Goal: Task Accomplishment & Management: Use online tool/utility

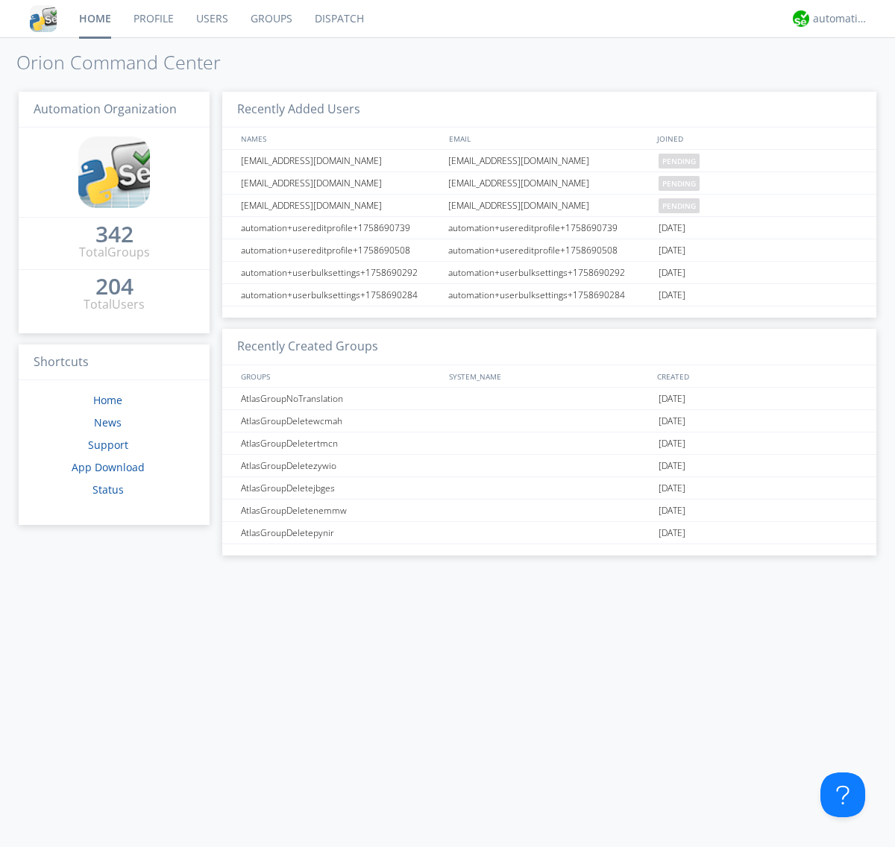
click at [338, 19] on link "Dispatch" at bounding box center [340, 18] width 72 height 37
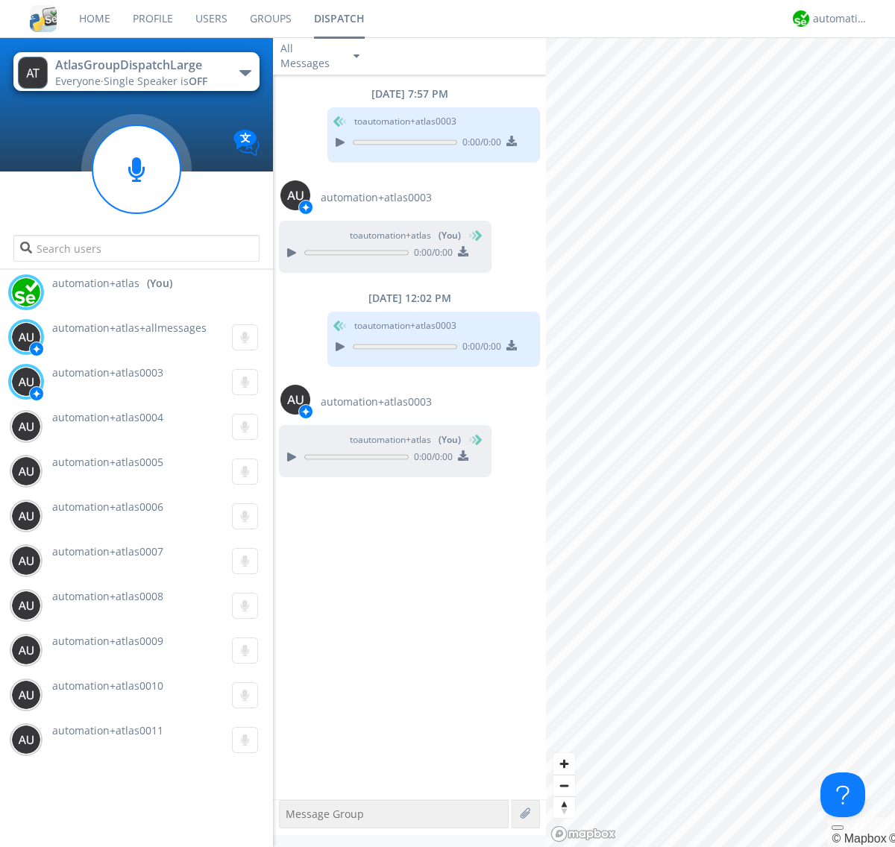
click at [245, 72] on div "button" at bounding box center [245, 73] width 12 height 6
click at [0, 0] on span "AtlasGroupDispatch" at bounding box center [0, 0] width 0 height 0
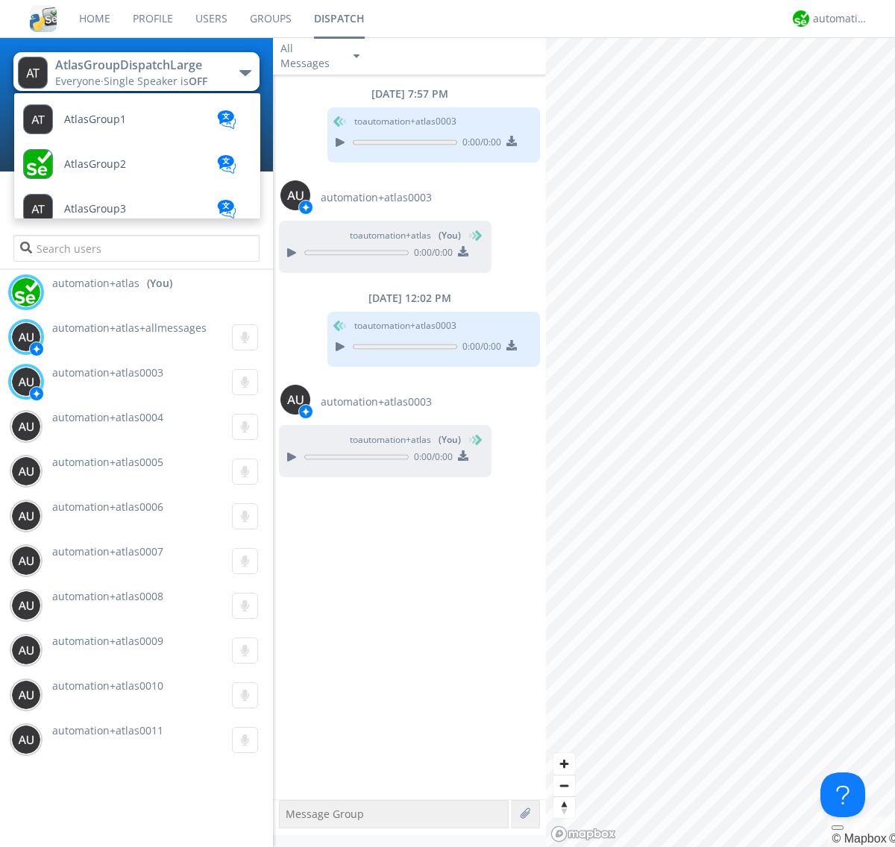
scroll to position [86, 0]
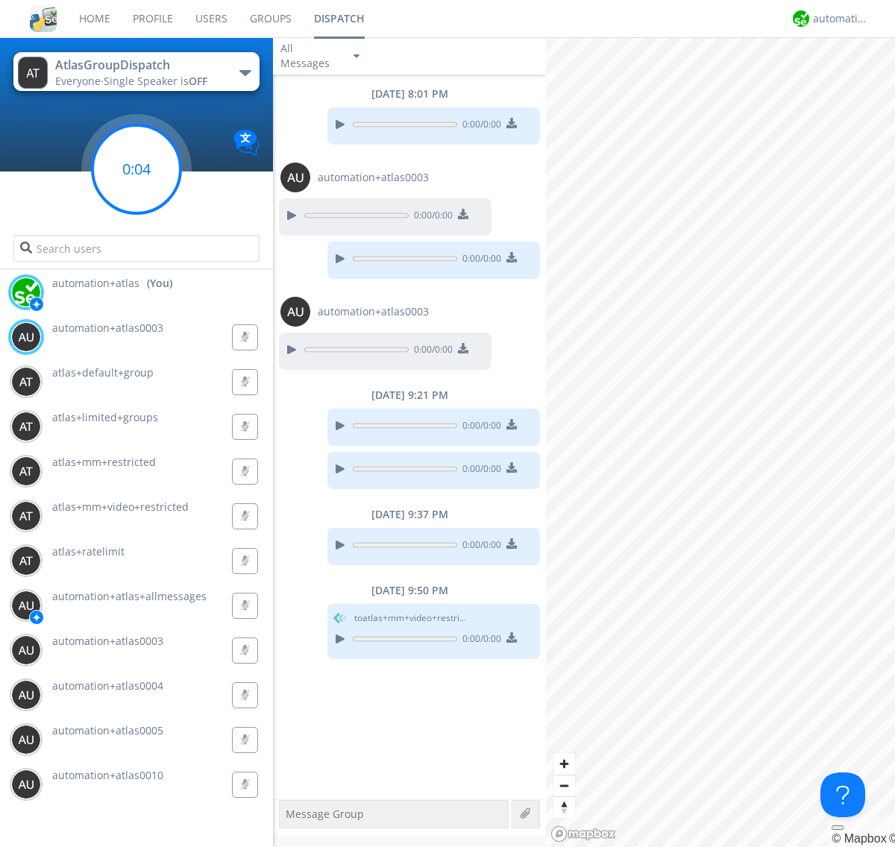
click at [137, 169] on g at bounding box center [136, 169] width 88 height 88
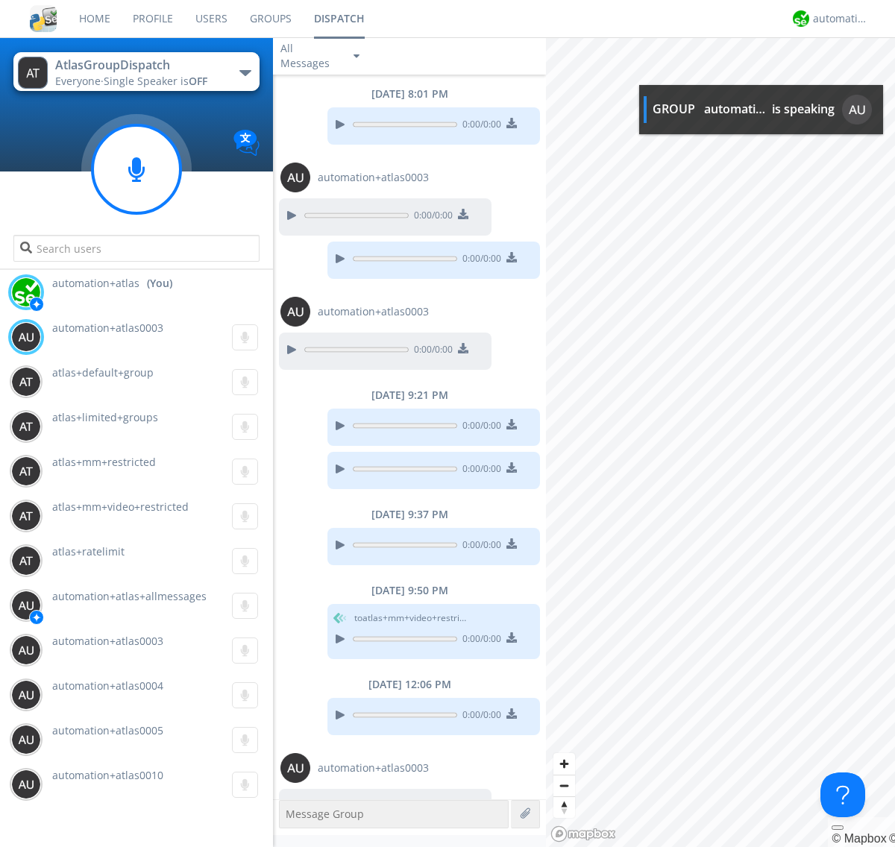
scroll to position [33, 0]
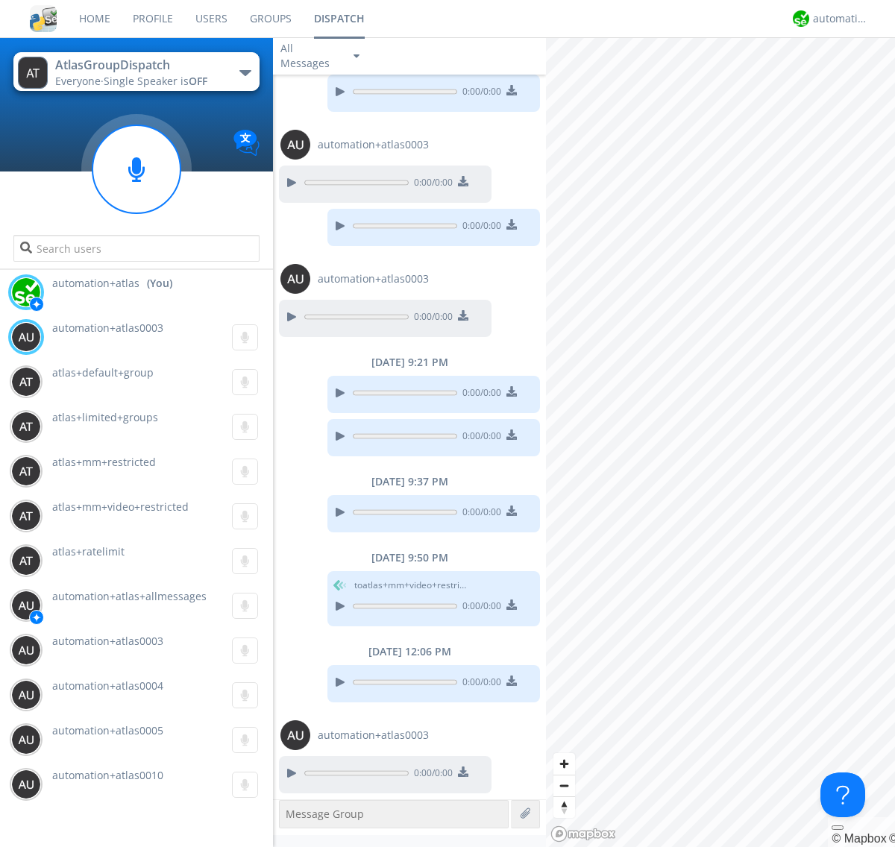
click at [245, 72] on div "button" at bounding box center [245, 73] width 12 height 6
click at [0, 0] on span "AtlasGroupDispatch2" at bounding box center [0, 0] width 0 height 0
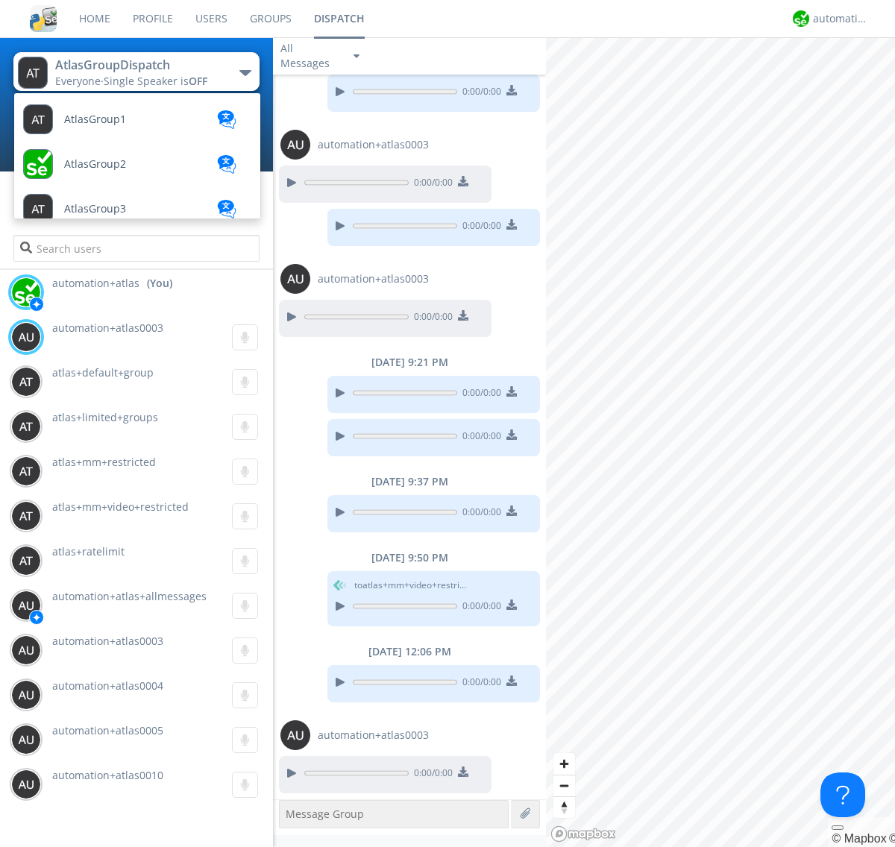
scroll to position [399, 0]
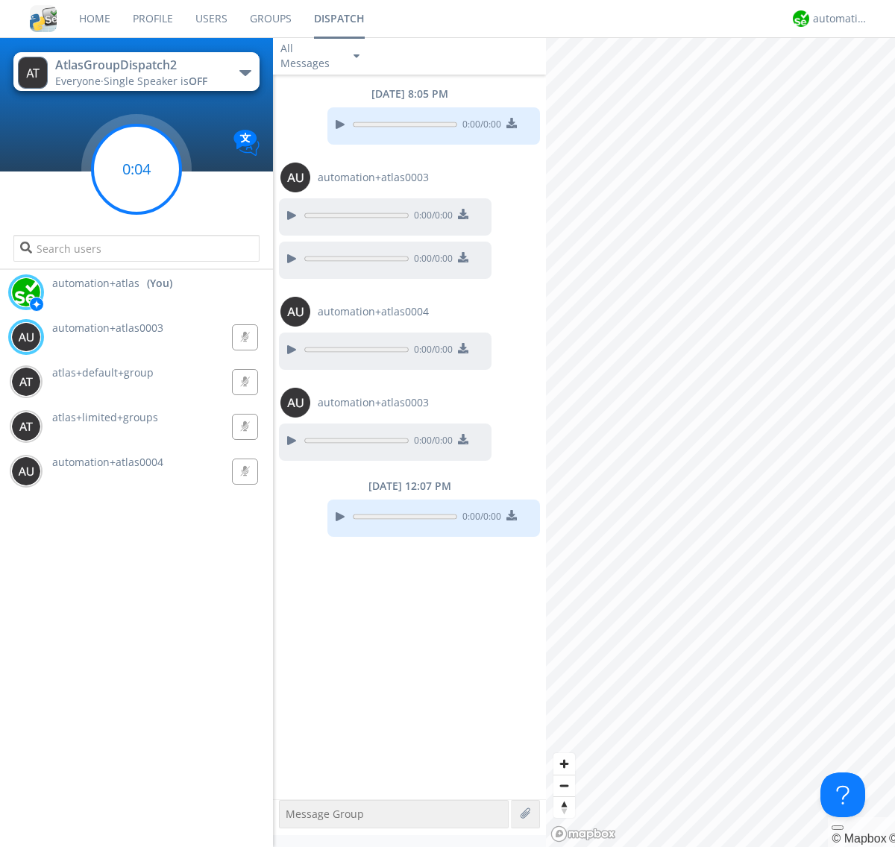
click at [137, 169] on g at bounding box center [136, 169] width 88 height 88
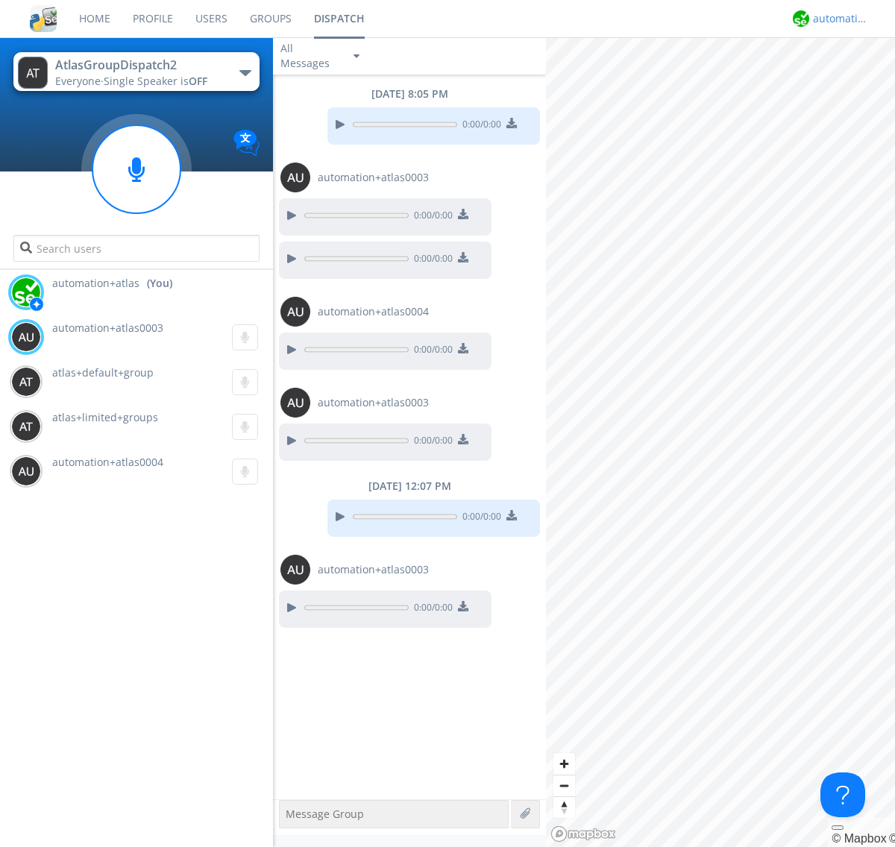
click at [837, 19] on div "automation+atlas" at bounding box center [841, 18] width 56 height 15
click at [848, 78] on div "Log Out" at bounding box center [848, 79] width 77 height 27
